Goal: Find specific page/section: Find specific page/section

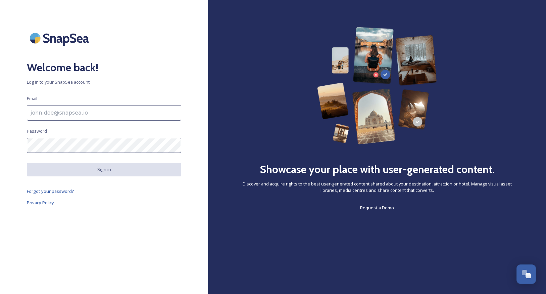
scroll to position [474, 0]
type input "[PERSON_NAME][EMAIL_ADDRESS][DOMAIN_NAME]"
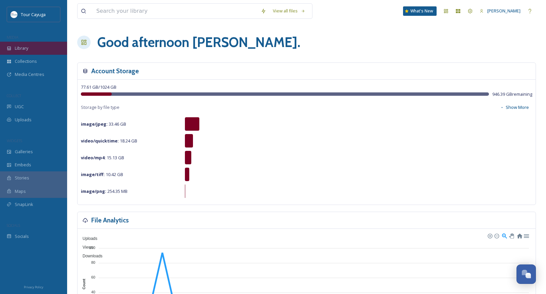
click at [15, 47] on span "Library" at bounding box center [21, 48] width 13 height 6
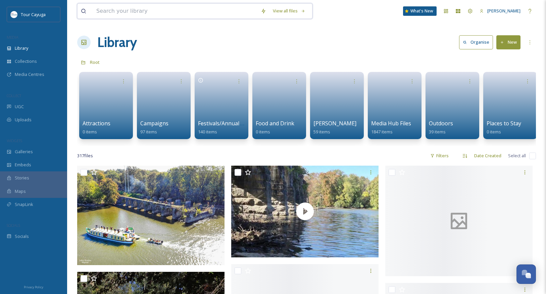
click at [144, 9] on input at bounding box center [175, 11] width 165 height 15
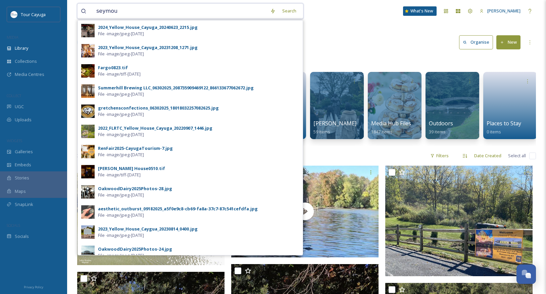
type input "[PERSON_NAME]"
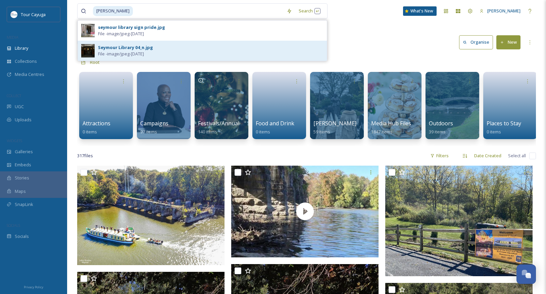
click at [119, 52] on span "File - image/jpeg - [DATE]" at bounding box center [121, 54] width 46 height 6
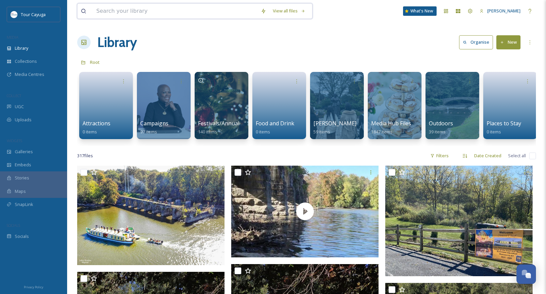
click at [94, 10] on input at bounding box center [175, 11] width 165 height 15
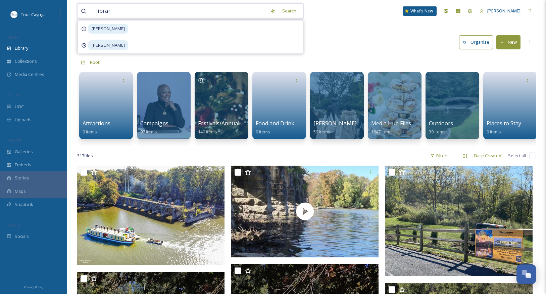
type input "library"
